Goal: Task Accomplishment & Management: Use online tool/utility

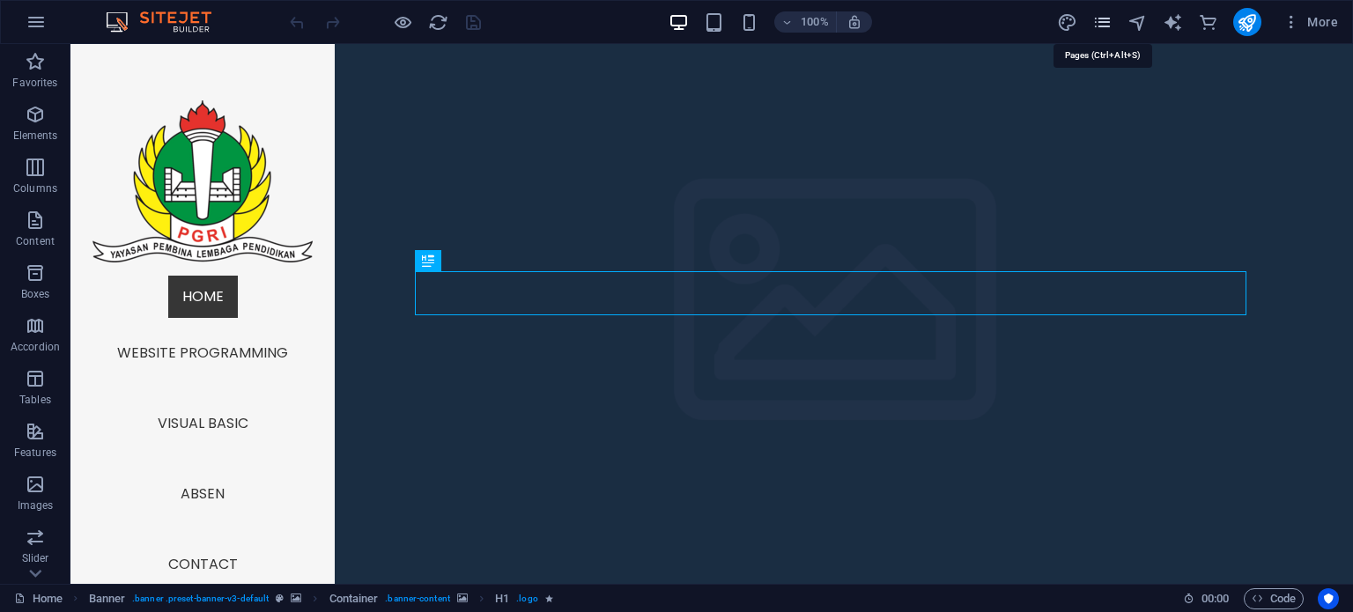
click at [1103, 25] on icon "pages" at bounding box center [1102, 22] width 20 height 20
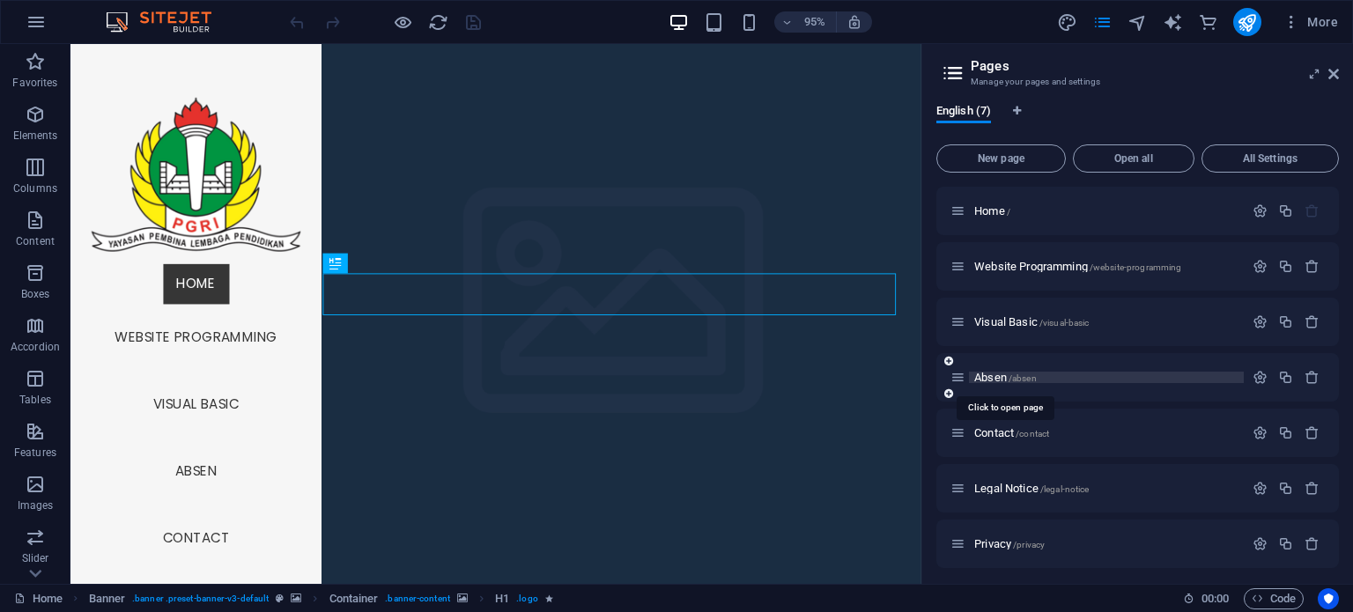
click at [999, 372] on span "Absen /absen" at bounding box center [1005, 377] width 63 height 13
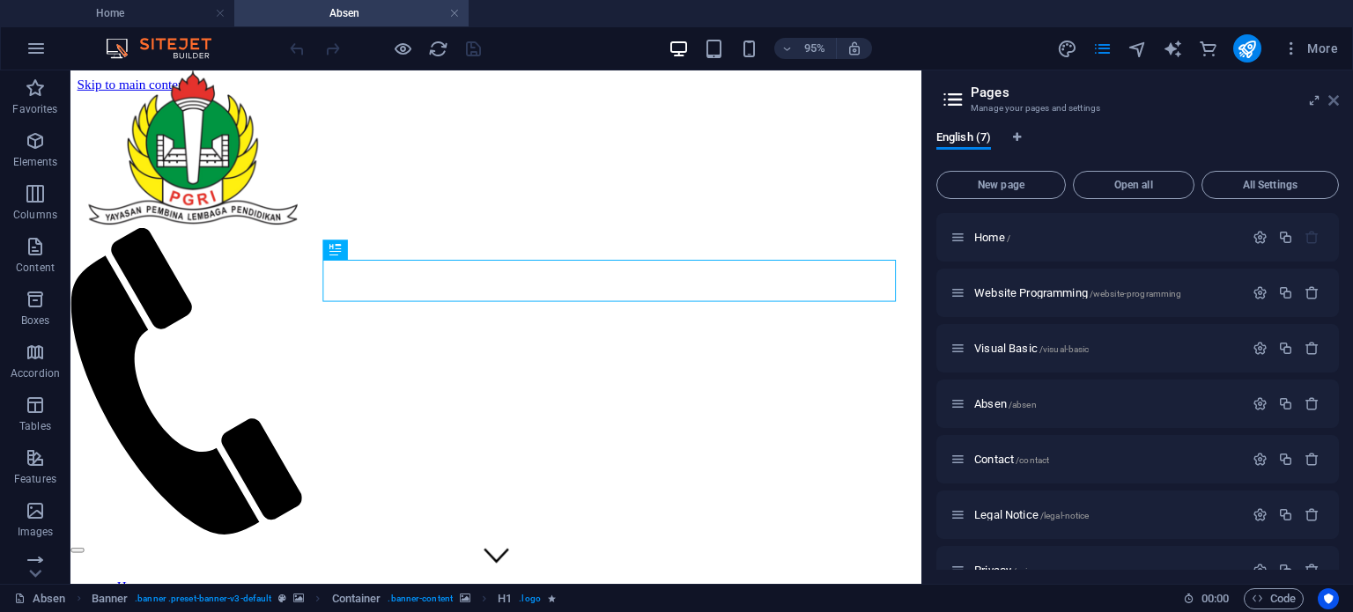
click at [1330, 101] on icon at bounding box center [1333, 100] width 11 height 14
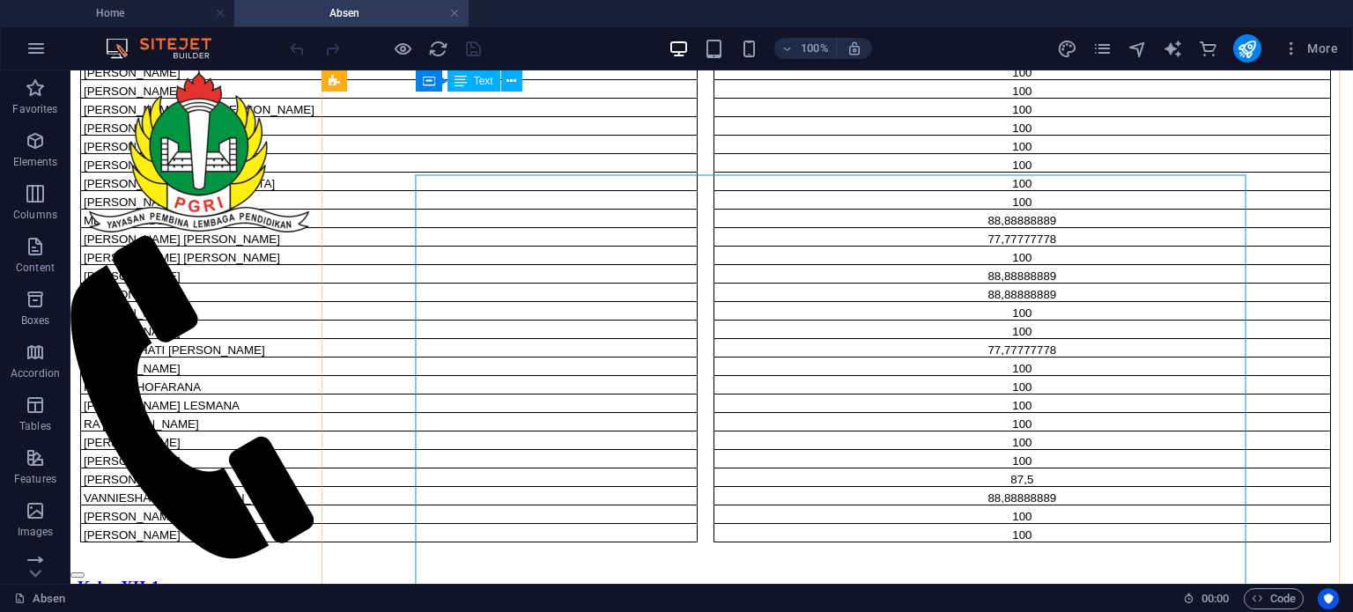
scroll to position [1240, 0]
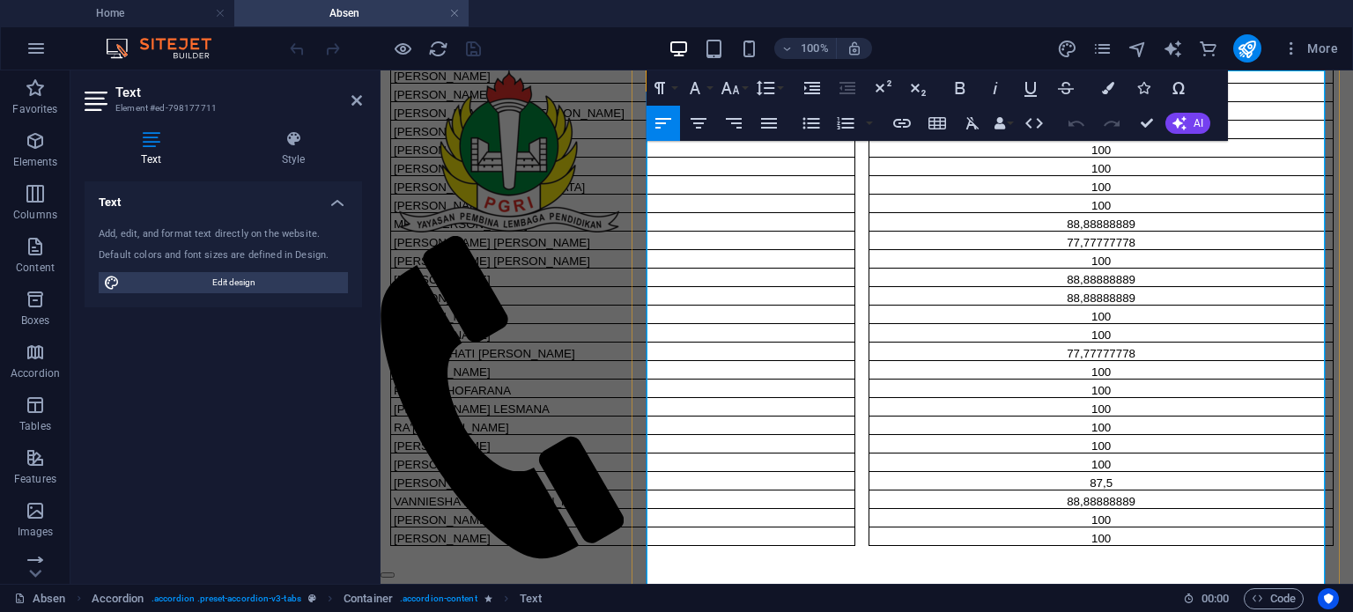
scroll to position [1385, 0]
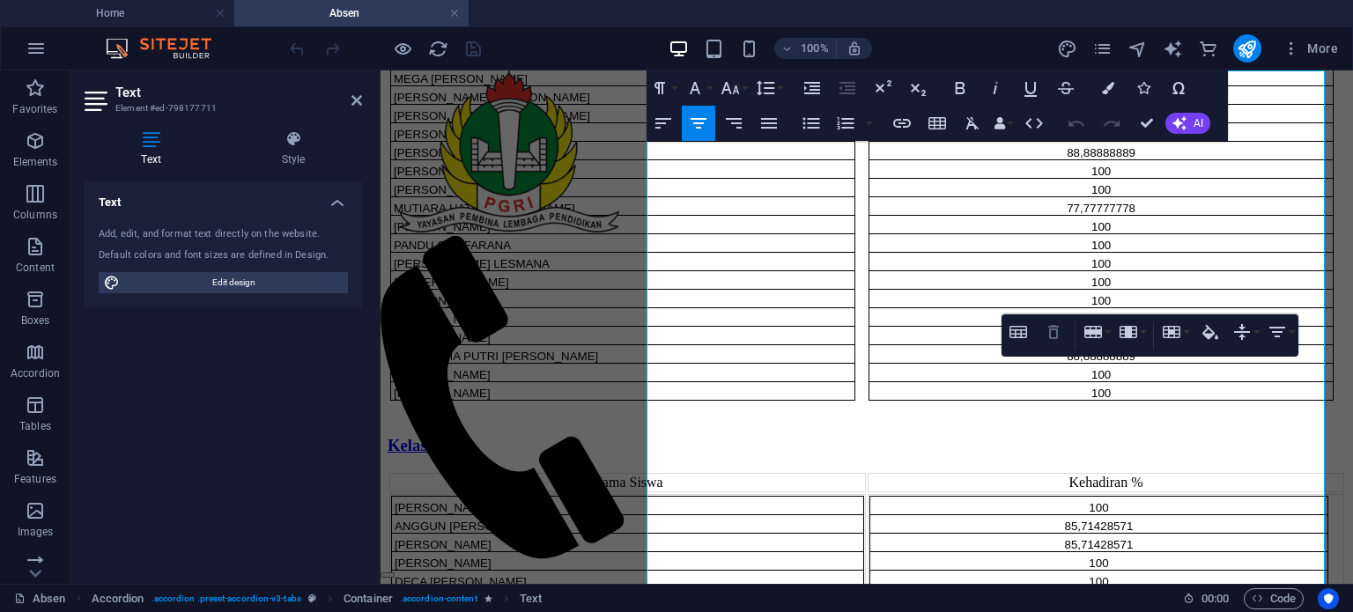
click at [1055, 330] on icon "button" at bounding box center [1053, 331] width 21 height 21
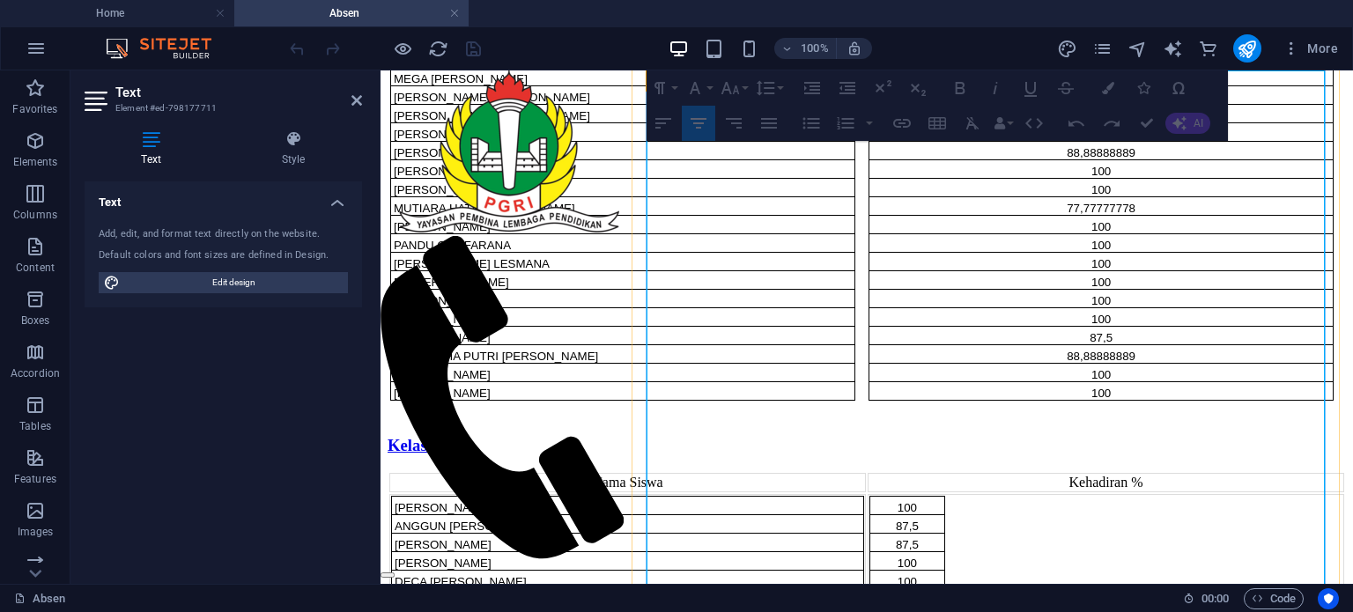
drag, startPoint x: 1061, startPoint y: 350, endPoint x: 1318, endPoint y: 338, distance: 256.6
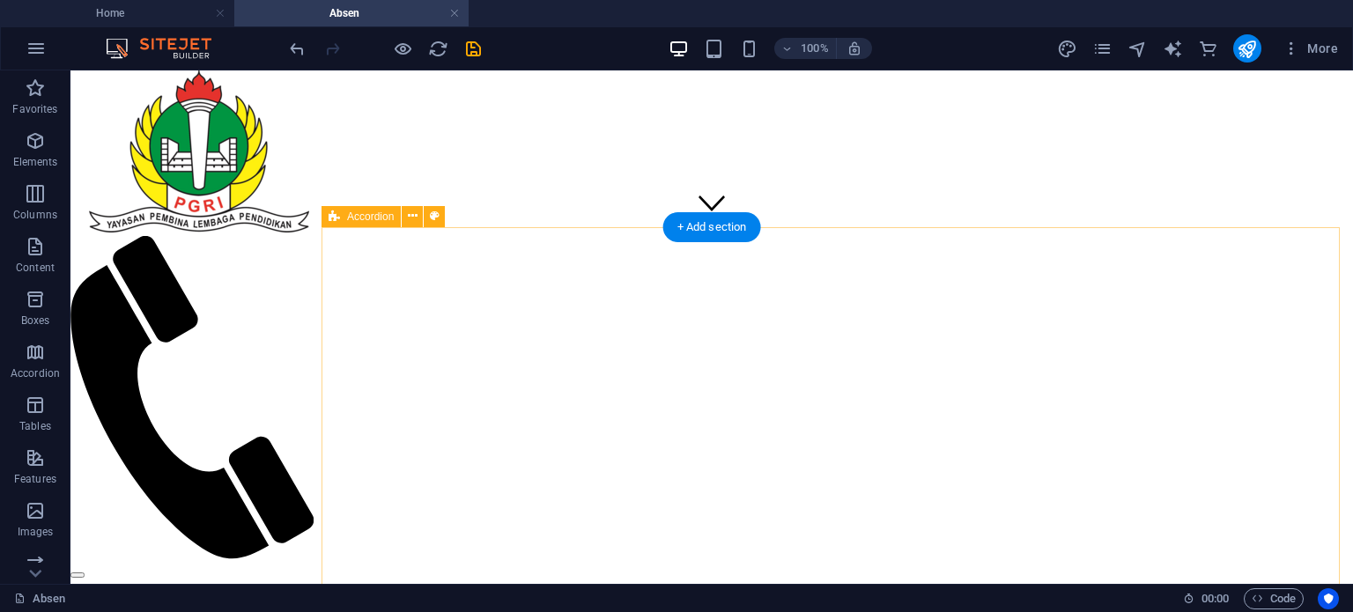
scroll to position [339, 0]
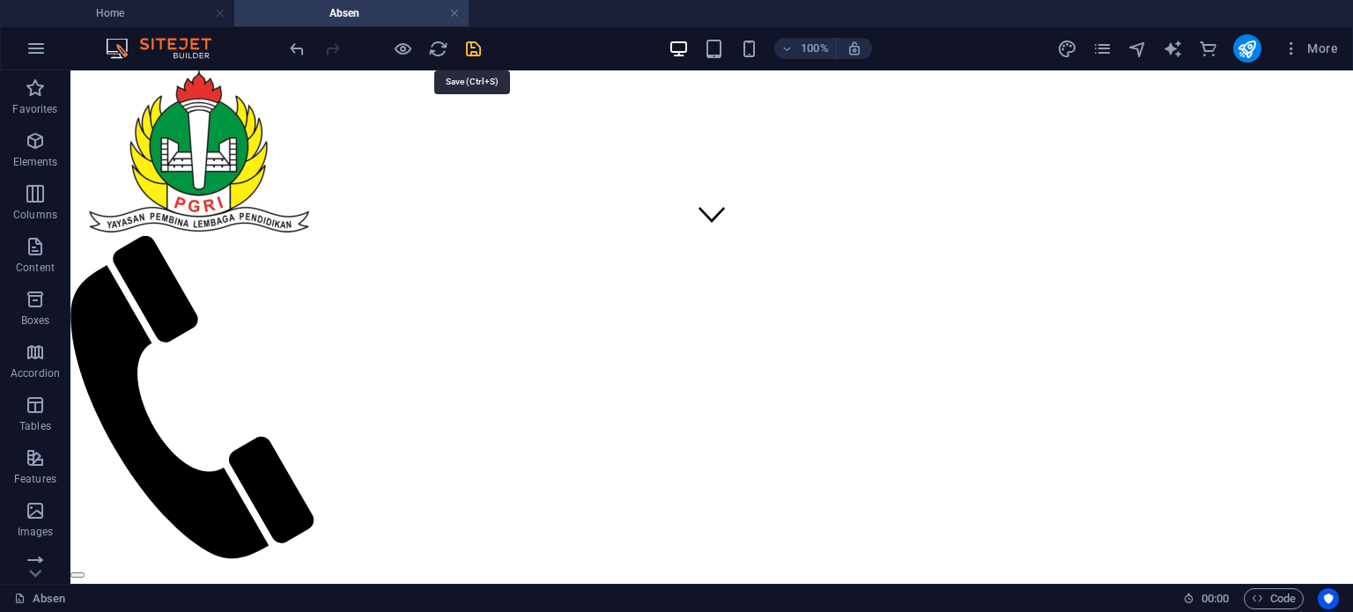
click at [467, 52] on icon "save" at bounding box center [473, 49] width 20 height 20
click at [1248, 55] on icon "publish" at bounding box center [1247, 49] width 20 height 20
